Goal: Download file/media

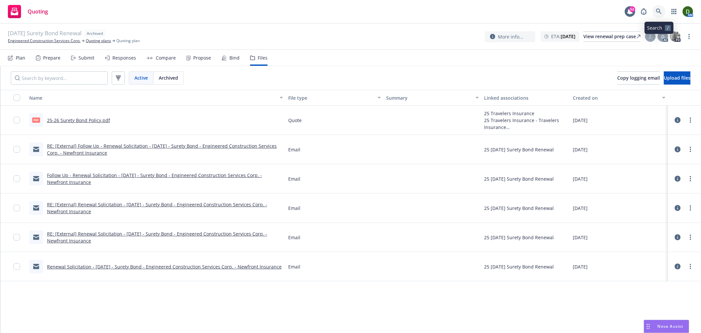
click at [654, 12] on link at bounding box center [659, 11] width 13 height 13
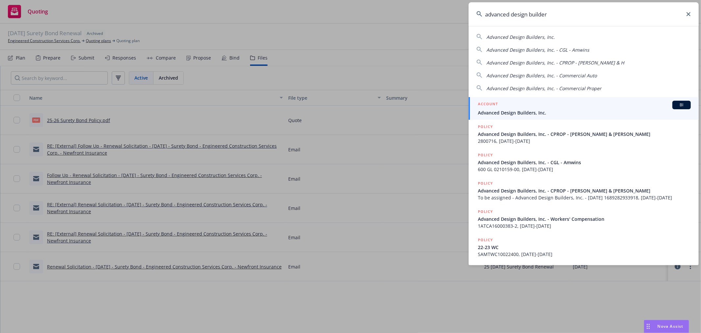
type input "advanced design builder"
click at [530, 106] on div "ACCOUNT BI" at bounding box center [584, 105] width 213 height 9
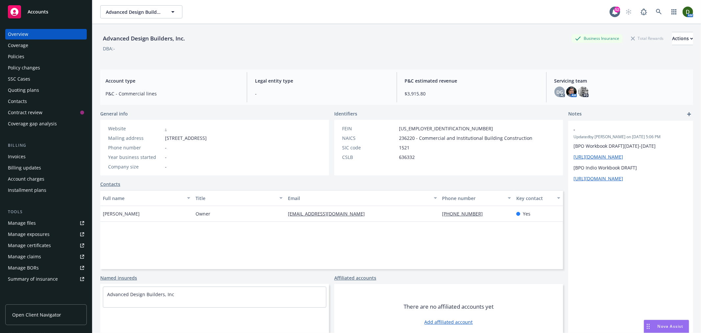
click at [26, 65] on div "Policy changes" at bounding box center [24, 67] width 32 height 11
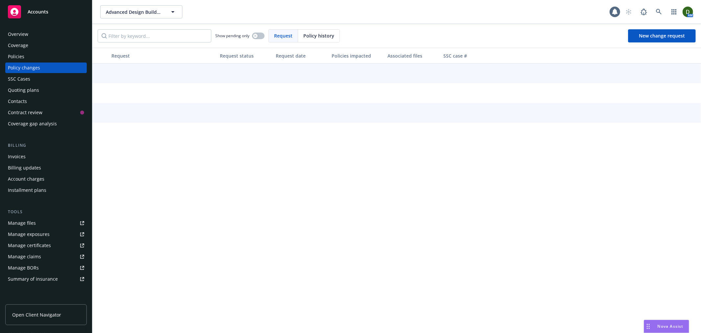
click at [31, 59] on div "Policies" at bounding box center [46, 56] width 76 height 11
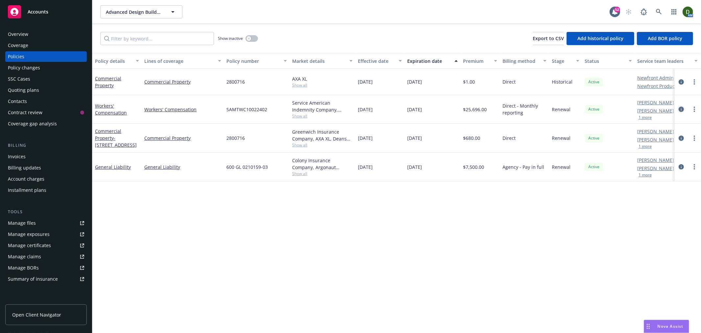
click at [682, 108] on icon "circleInformation" at bounding box center [681, 109] width 5 height 5
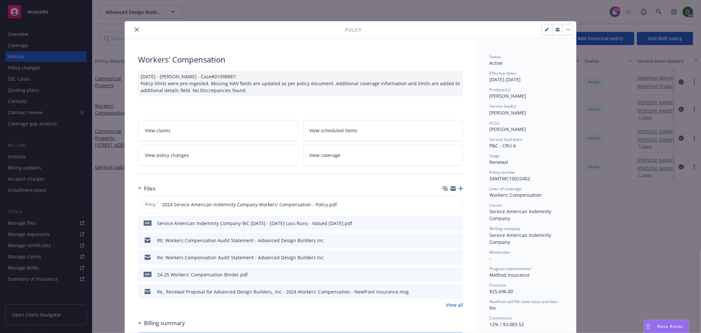
click at [135, 31] on icon "close" at bounding box center [137, 30] width 4 height 4
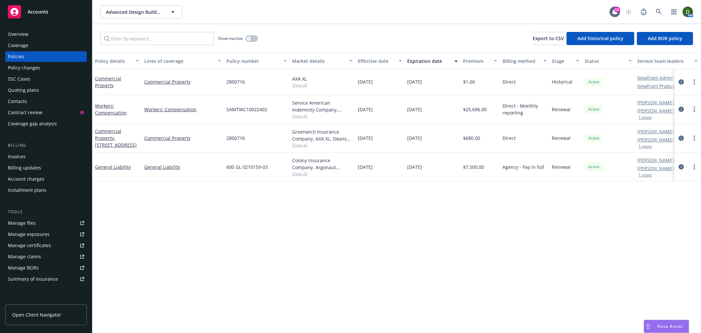
click at [37, 228] on link "Manage files" at bounding box center [46, 223] width 82 height 11
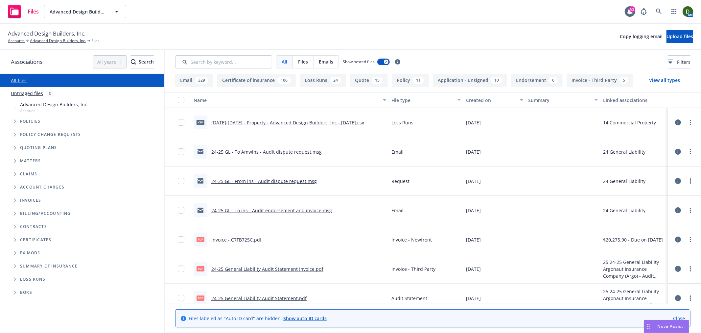
click at [312, 81] on button "Loss Runs 24" at bounding box center [323, 80] width 46 height 13
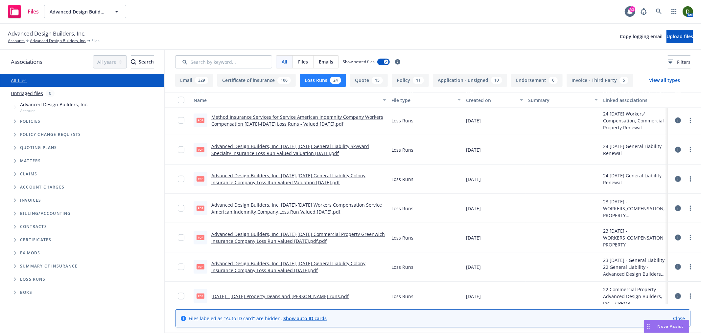
scroll to position [426, 0]
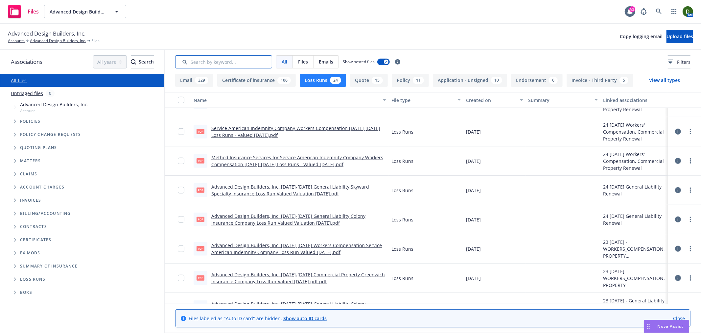
click at [235, 57] on input "Search by keyword..." at bounding box center [223, 61] width 97 height 13
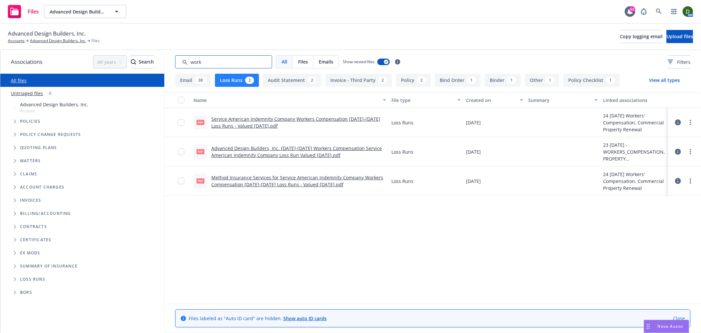
scroll to position [0, 0]
type input "work"
click at [189, 83] on button "Email 38" at bounding box center [193, 80] width 36 height 13
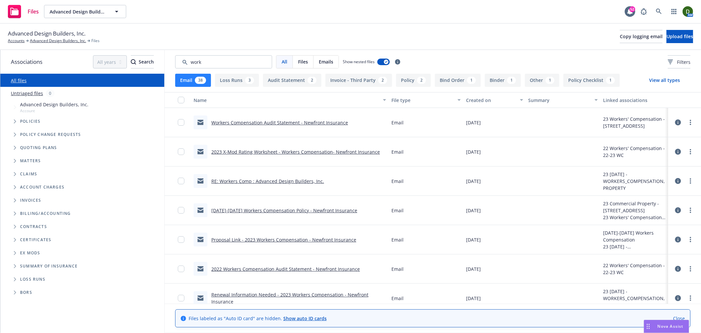
click at [281, 180] on link "RE: Workers Comp : Advanced Design Builders, Inc." at bounding box center [267, 181] width 113 height 6
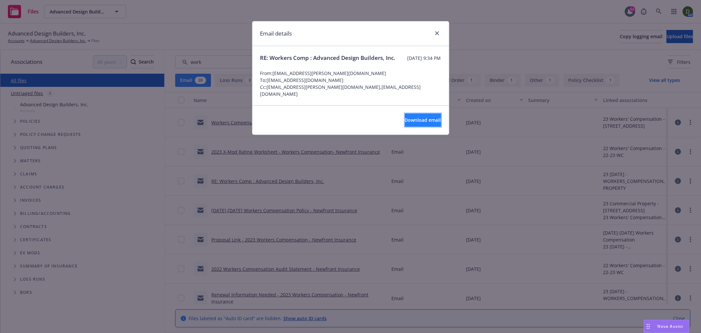
click at [416, 123] on span "Download email" at bounding box center [423, 120] width 36 height 6
drag, startPoint x: 431, startPoint y: 29, endPoint x: 432, endPoint y: 34, distance: 5.3
click at [432, 34] on div at bounding box center [436, 33] width 11 height 9
click at [440, 35] on link "close" at bounding box center [437, 33] width 8 height 8
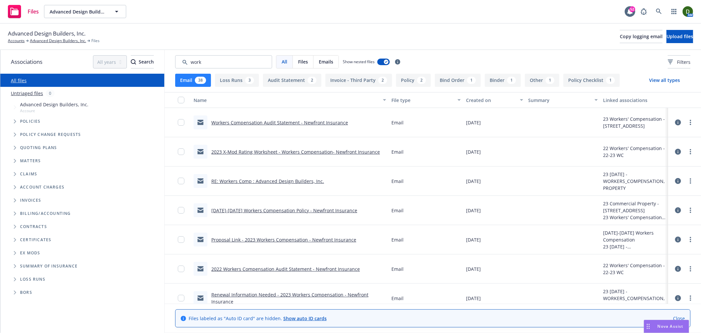
click at [472, 103] on div "Created on" at bounding box center [491, 100] width 50 height 7
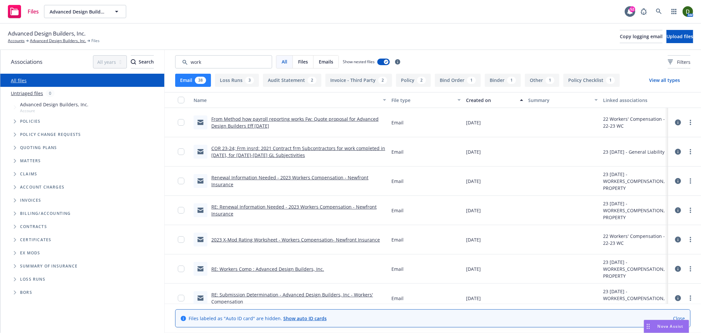
click at [473, 101] on div "Created on" at bounding box center [491, 100] width 50 height 7
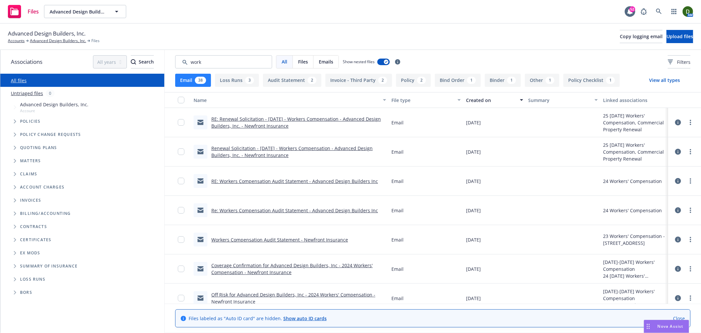
click at [203, 74] on button "Email 38" at bounding box center [193, 80] width 36 height 13
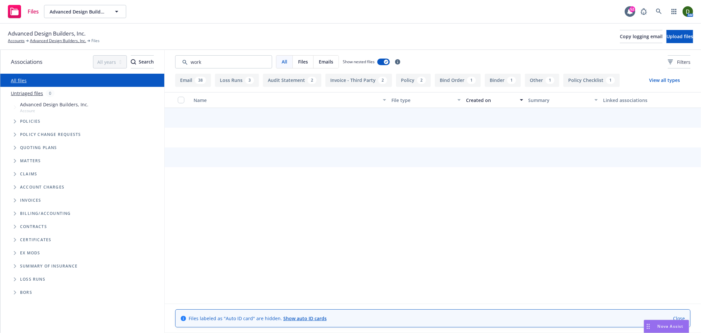
click at [197, 76] on button "Email 38" at bounding box center [193, 80] width 36 height 13
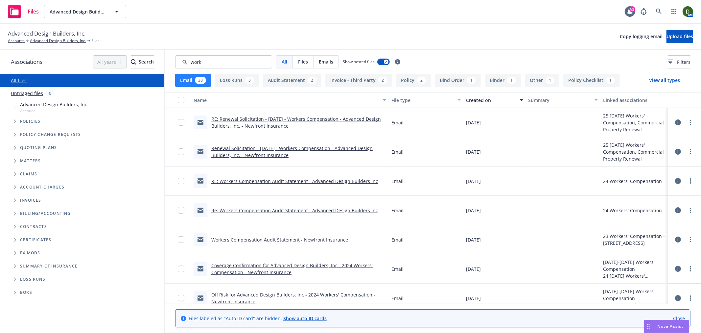
click at [197, 77] on button "Email 38" at bounding box center [193, 80] width 36 height 13
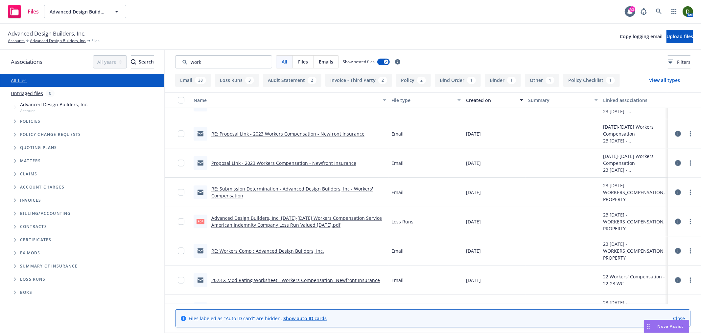
scroll to position [1206, 0]
